Goal: Information Seeking & Learning: Find specific fact

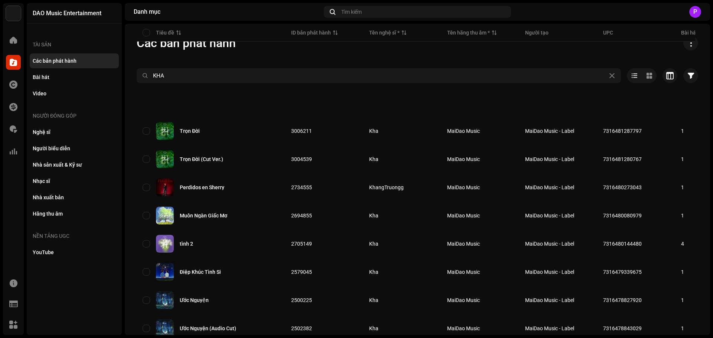
scroll to position [480, 0]
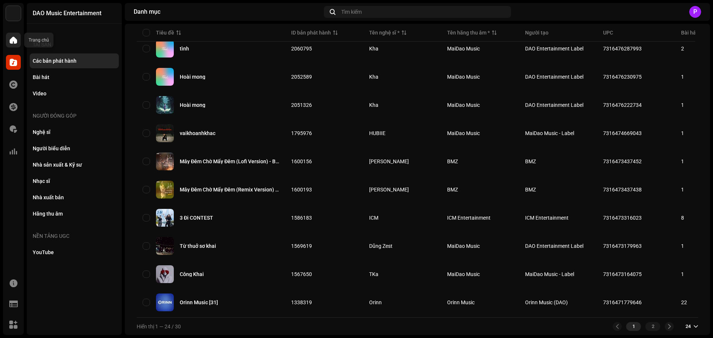
click at [12, 42] on span at bounding box center [13, 40] width 7 height 6
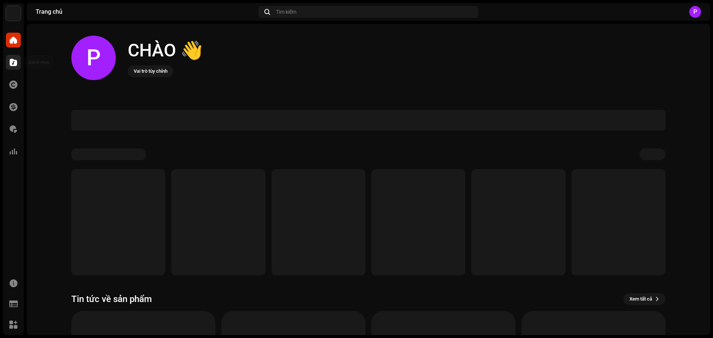
click at [14, 65] on span at bounding box center [13, 62] width 7 height 6
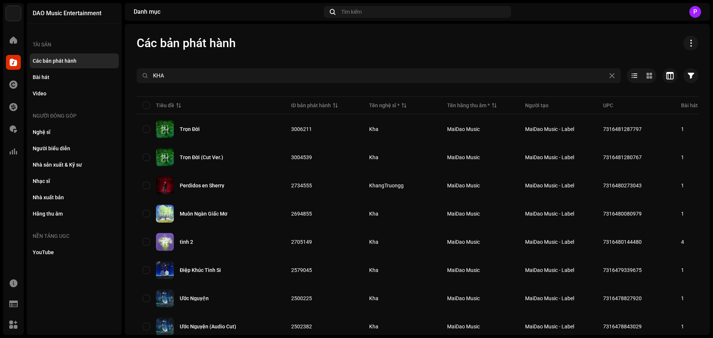
click at [61, 59] on div "Các bản phát hành" at bounding box center [55, 61] width 44 height 6
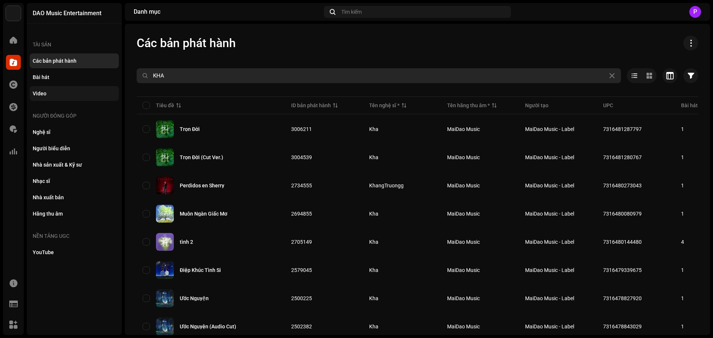
drag, startPoint x: 184, startPoint y: 82, endPoint x: 108, endPoint y: 87, distance: 76.3
click at [108, 87] on div "DAO Music Entertainment Trang chủ Danh mục Tác quyền Tài chính Phí bản quyền Th…" at bounding box center [356, 169] width 713 height 338
paste input "20230713/PPDQ/DAO-[PERSON_NAME][GEOGRAPHIC_DATA]"
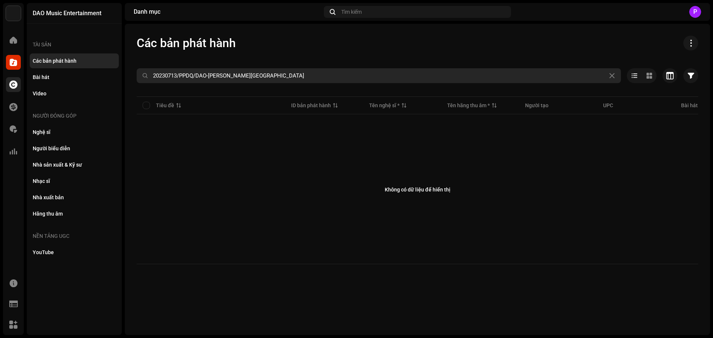
drag, startPoint x: 255, startPoint y: 80, endPoint x: 19, endPoint y: 83, distance: 236.1
click at [19, 83] on div "DAO Music Entertainment Trang chủ Danh mục Tác quyền Tài chính Phí bản quyền Th…" at bounding box center [356, 169] width 713 height 338
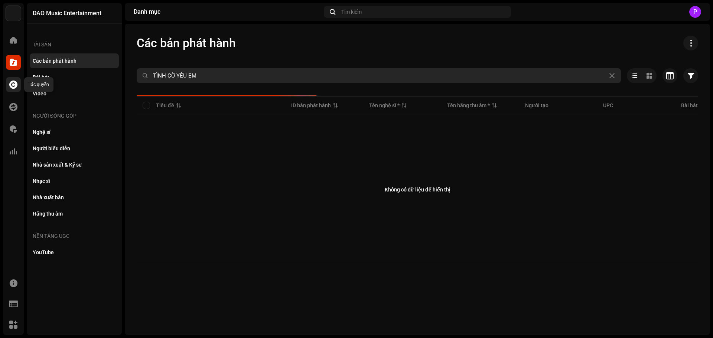
type input "TÌNH CỜ YÊU EM"
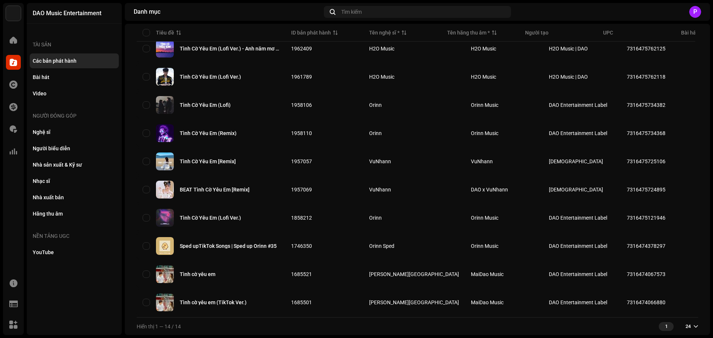
scroll to position [198, 0]
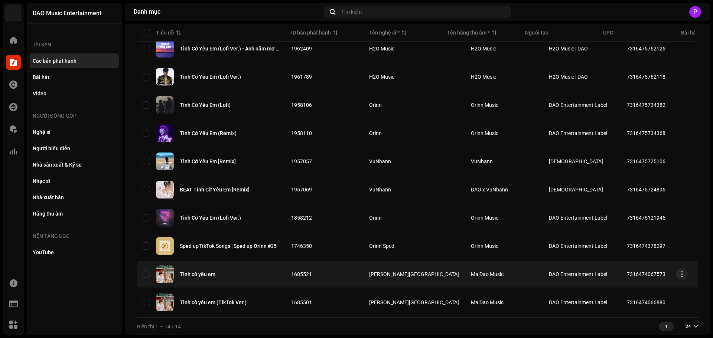
copy tr "7316474067573"
drag, startPoint x: 644, startPoint y: 273, endPoint x: 593, endPoint y: 272, distance: 51.6
click at [593, 272] on tr "Tình cờ yêu em 1685521 [PERSON_NAME] MaiDao Music DAO Entertainment Label 73164…" at bounding box center [535, 274] width 796 height 27
